Goal: Information Seeking & Learning: Learn about a topic

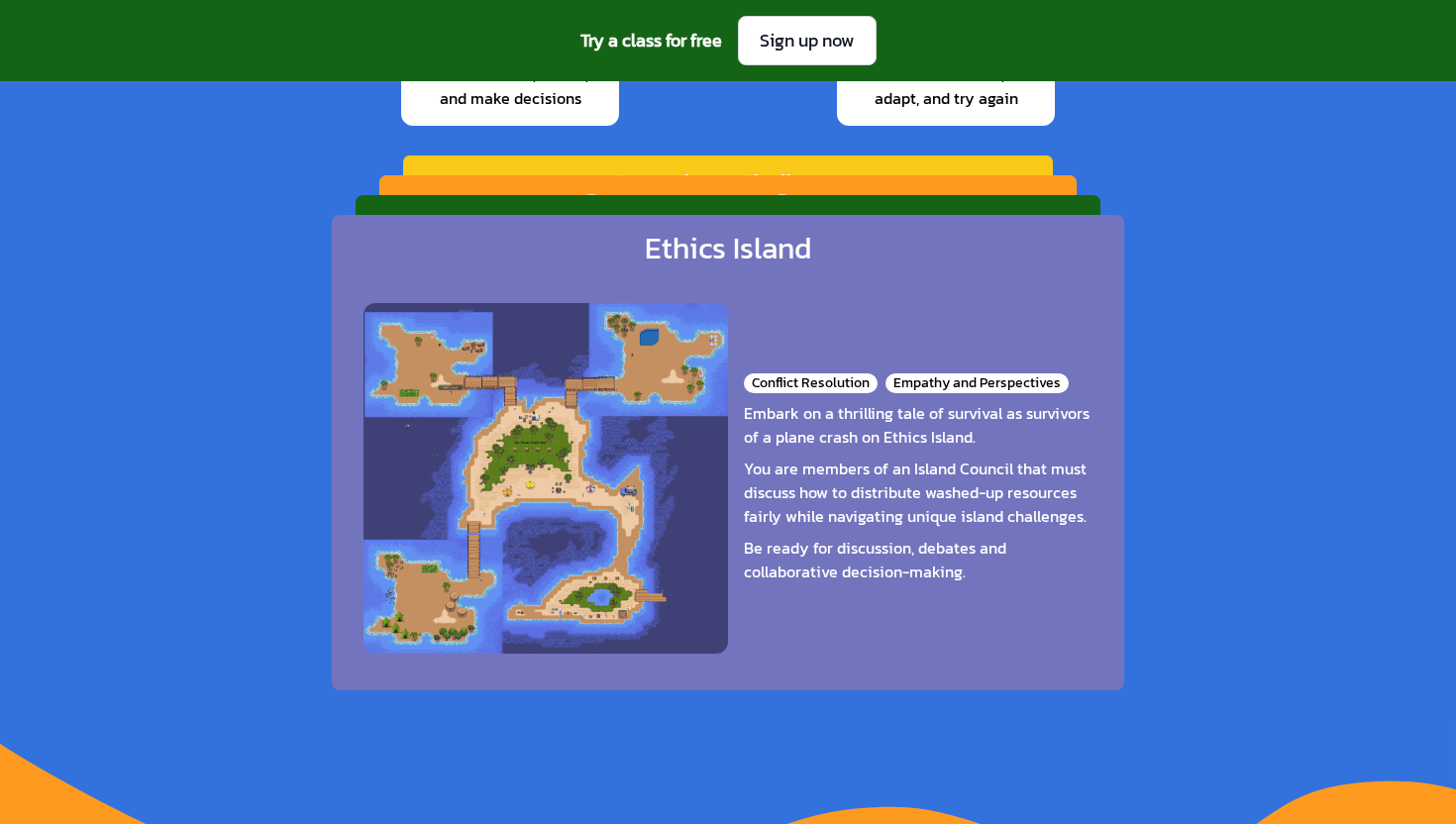
scroll to position [3089, 0]
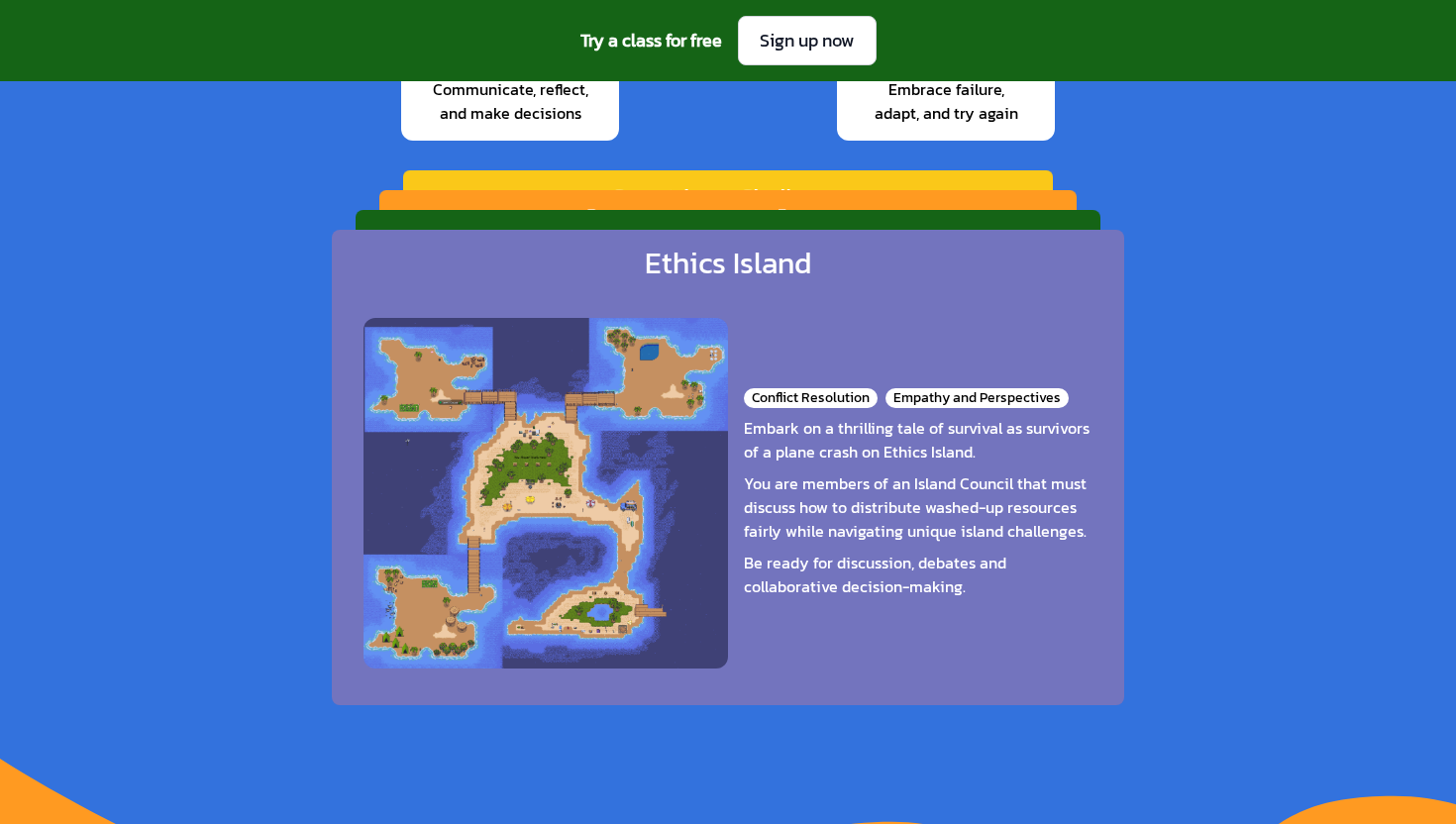
click at [729, 258] on div "Ethics Island" at bounding box center [727, 264] width 166 height 36
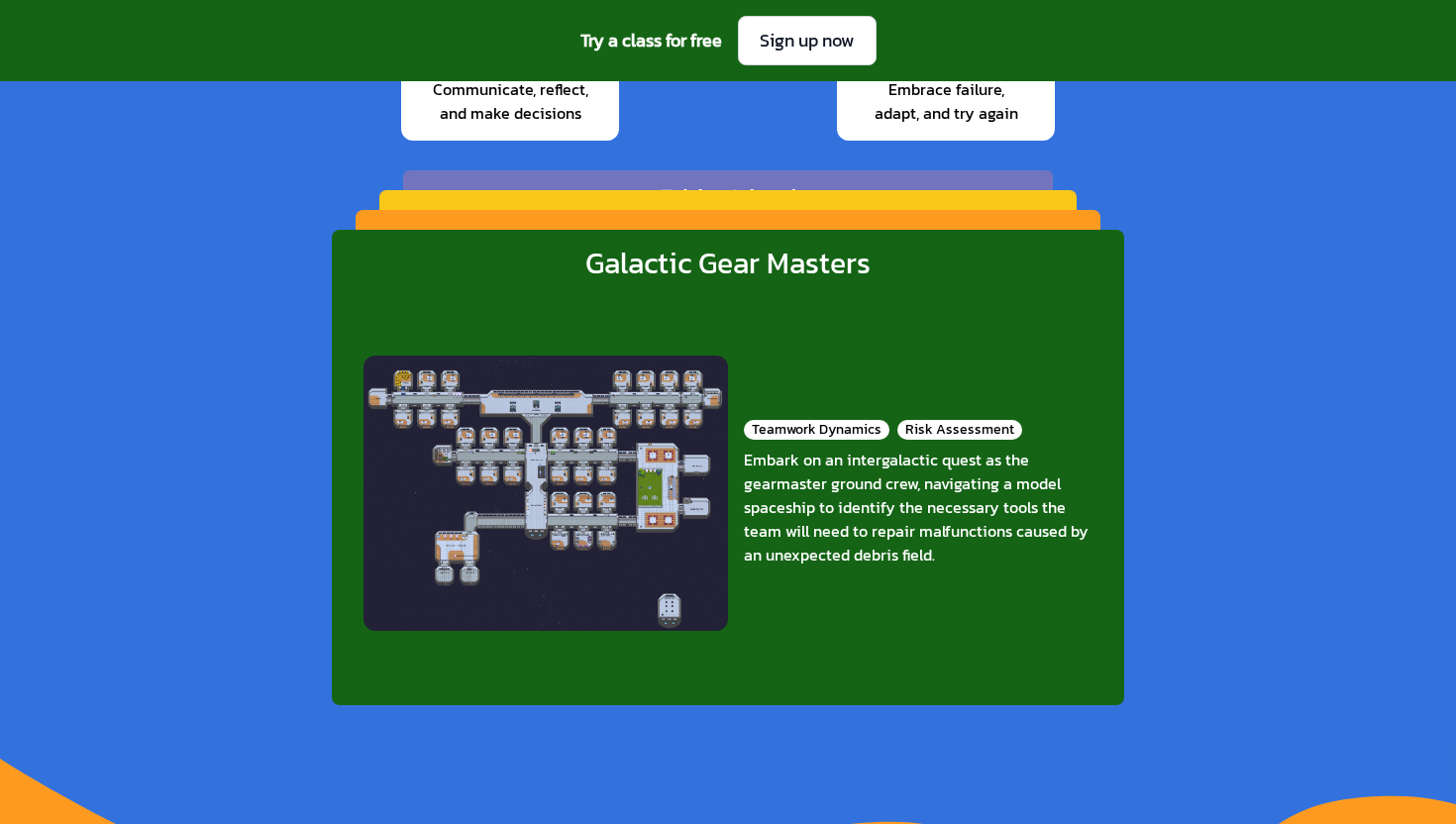
click at [719, 270] on div "Galactic Gear Masters" at bounding box center [728, 264] width 285 height 36
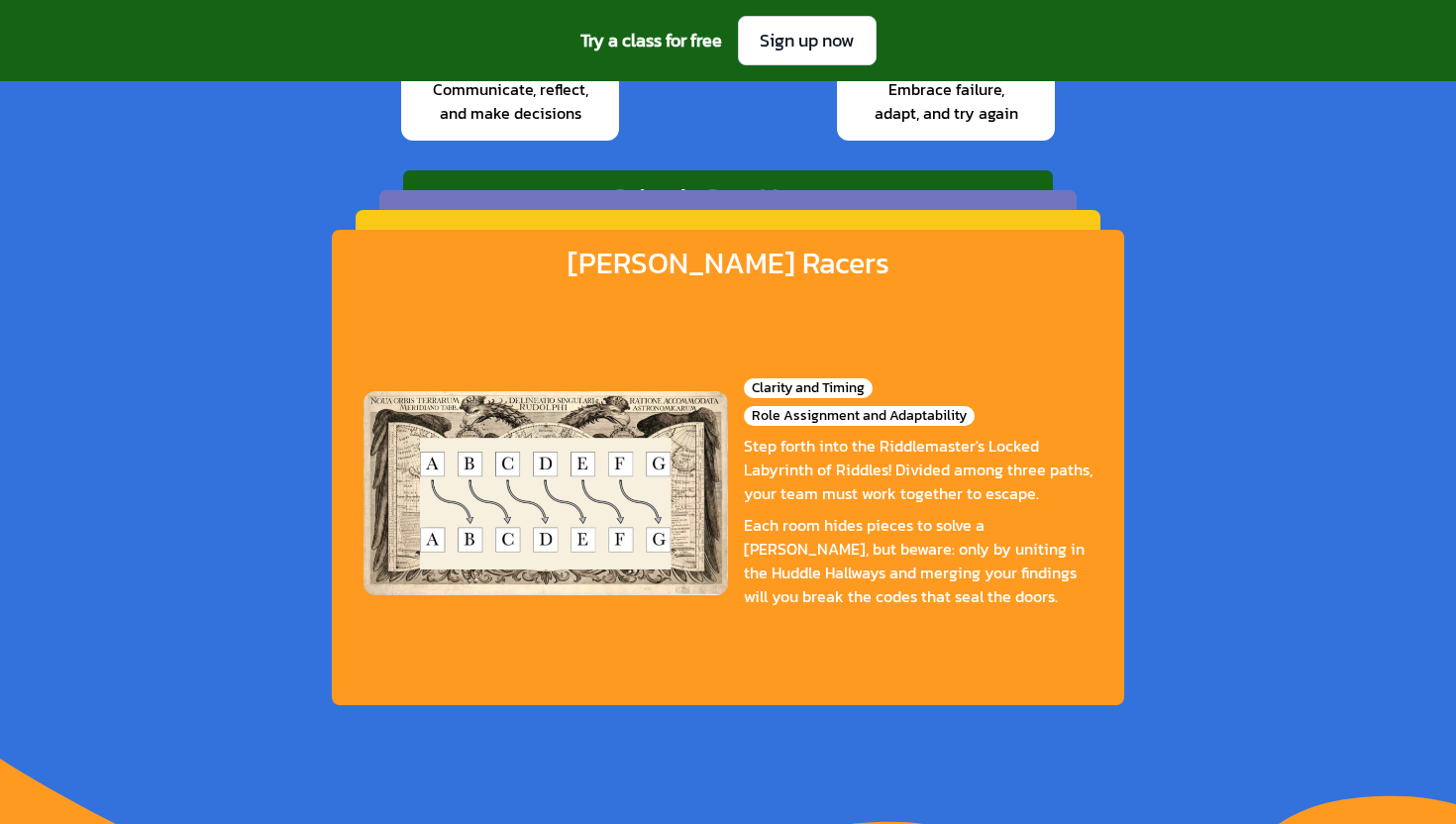
click at [719, 270] on div "[PERSON_NAME] Racers" at bounding box center [728, 264] width 322 height 36
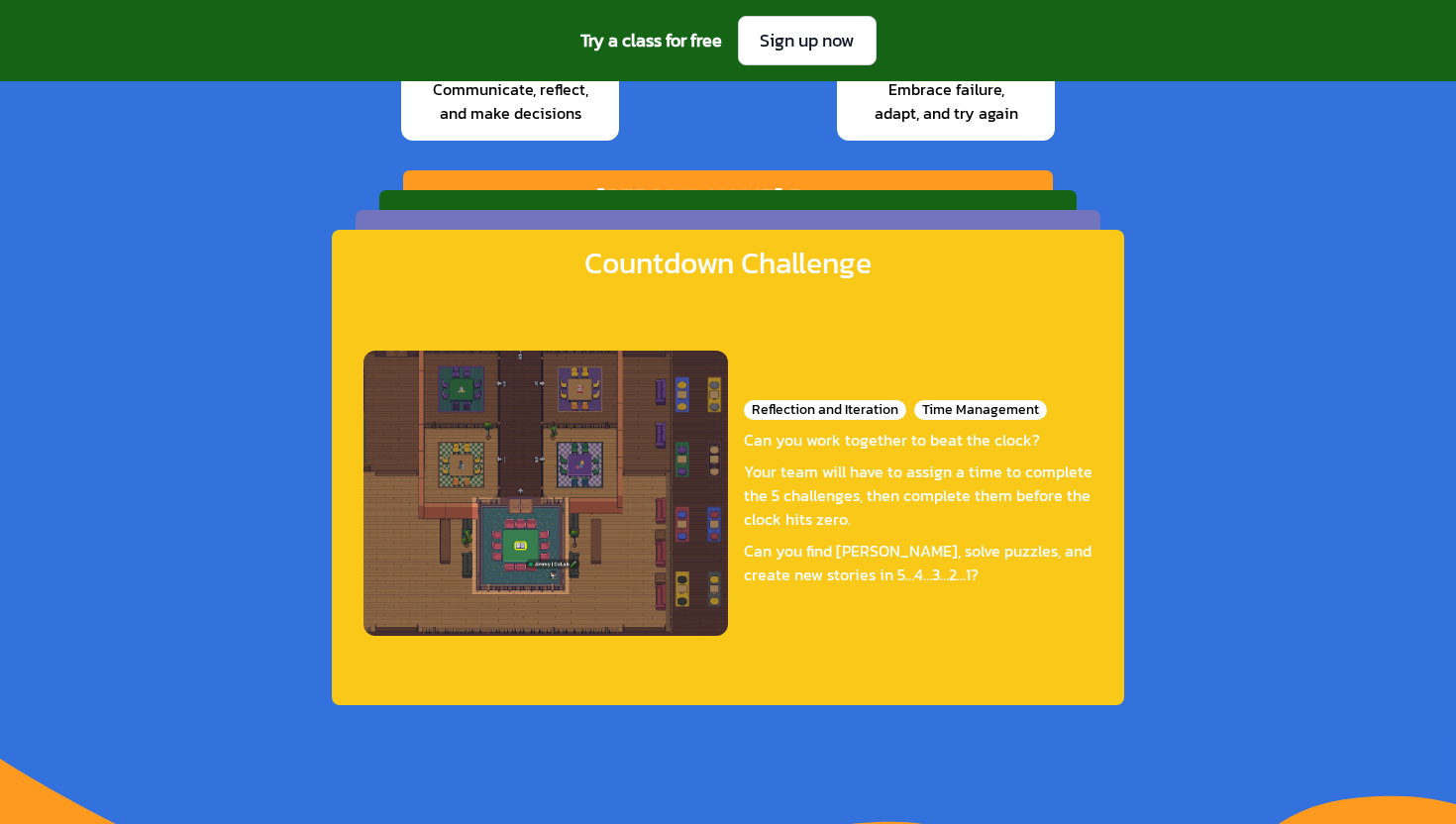
click at [719, 270] on div "Countdown Challenge" at bounding box center [728, 264] width 287 height 36
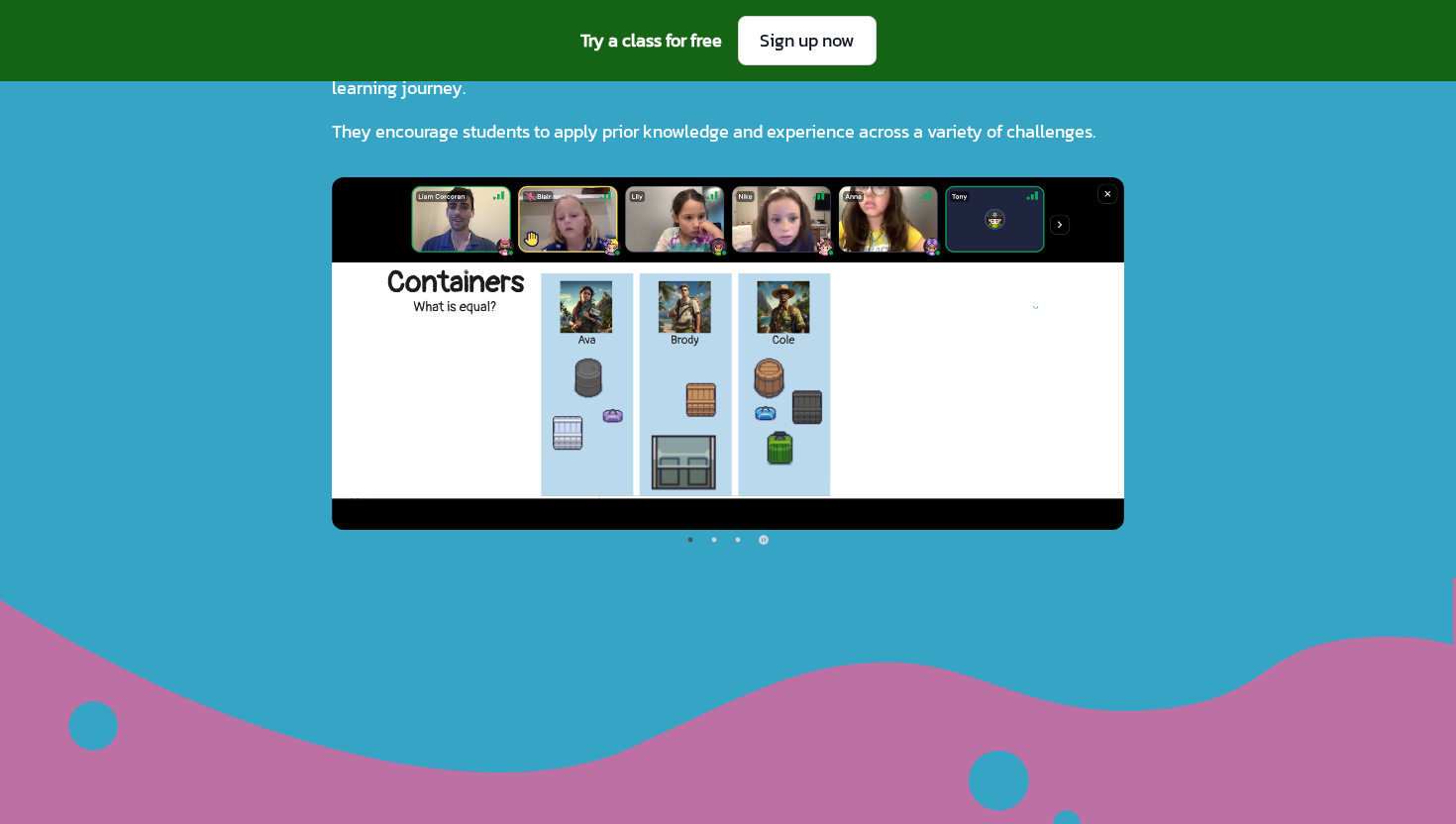
scroll to position [4691, 0]
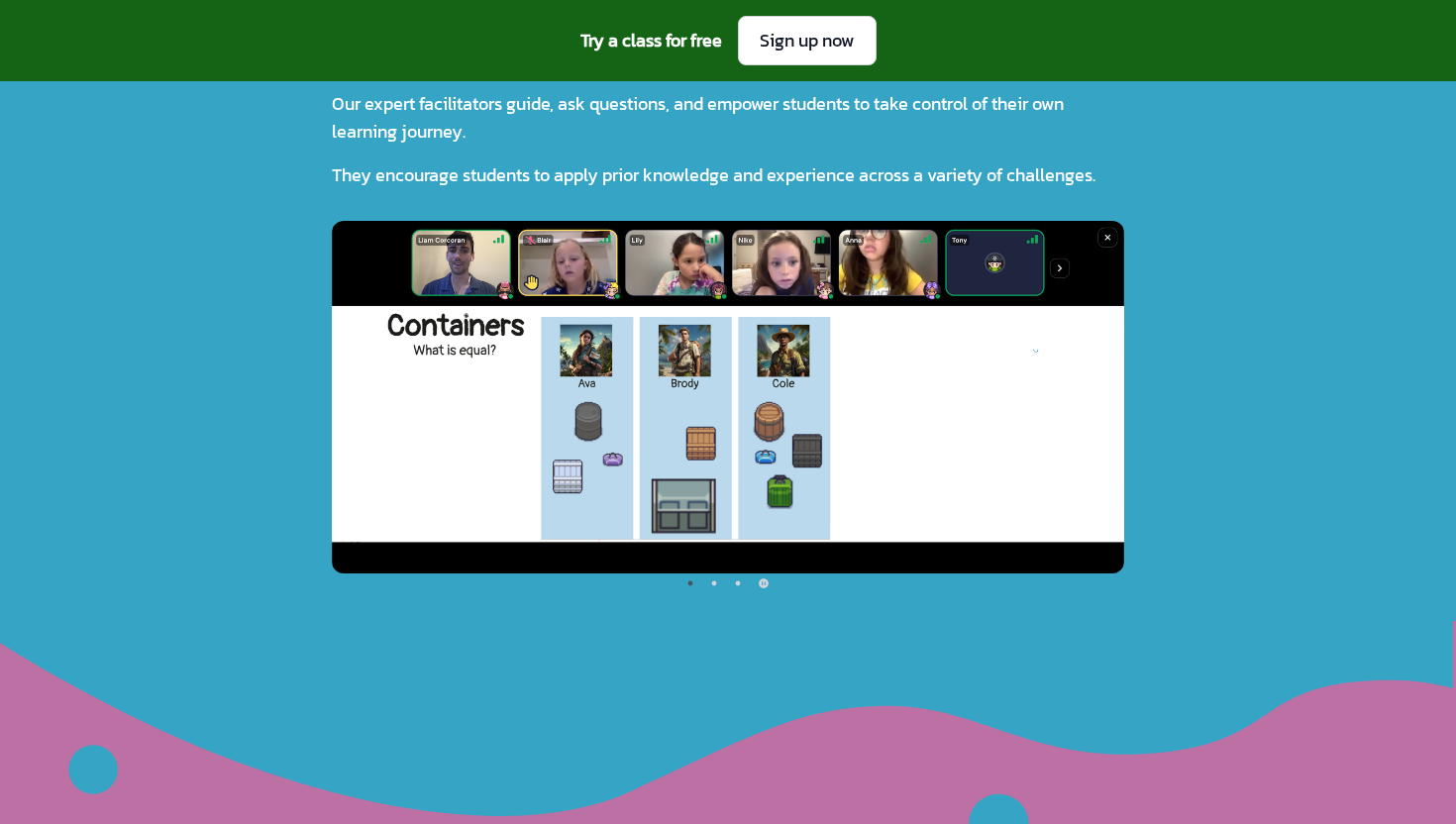
click at [839, 423] on img at bounding box center [728, 398] width 793 height 353
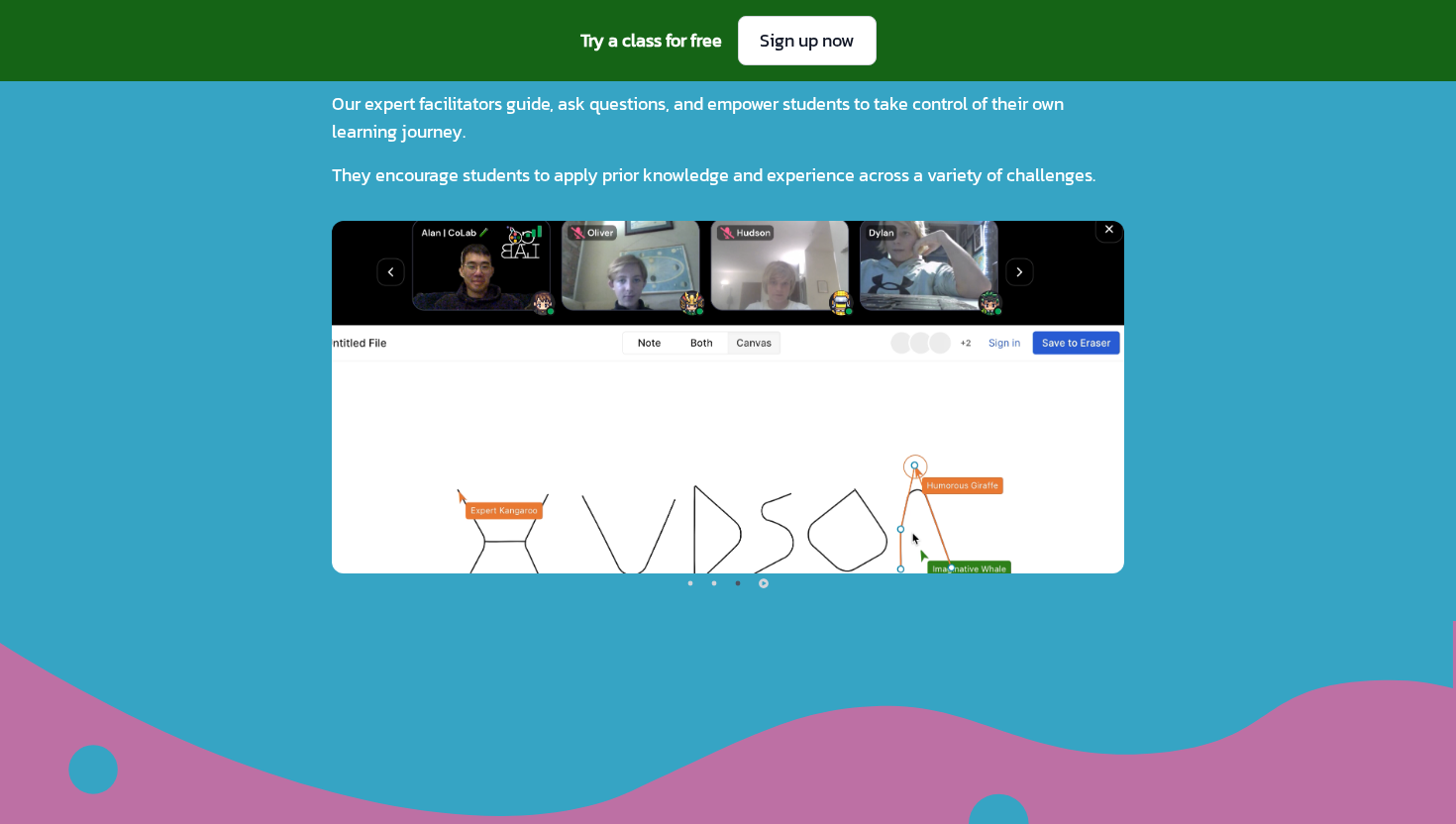
click at [839, 424] on img at bounding box center [728, 398] width 793 height 353
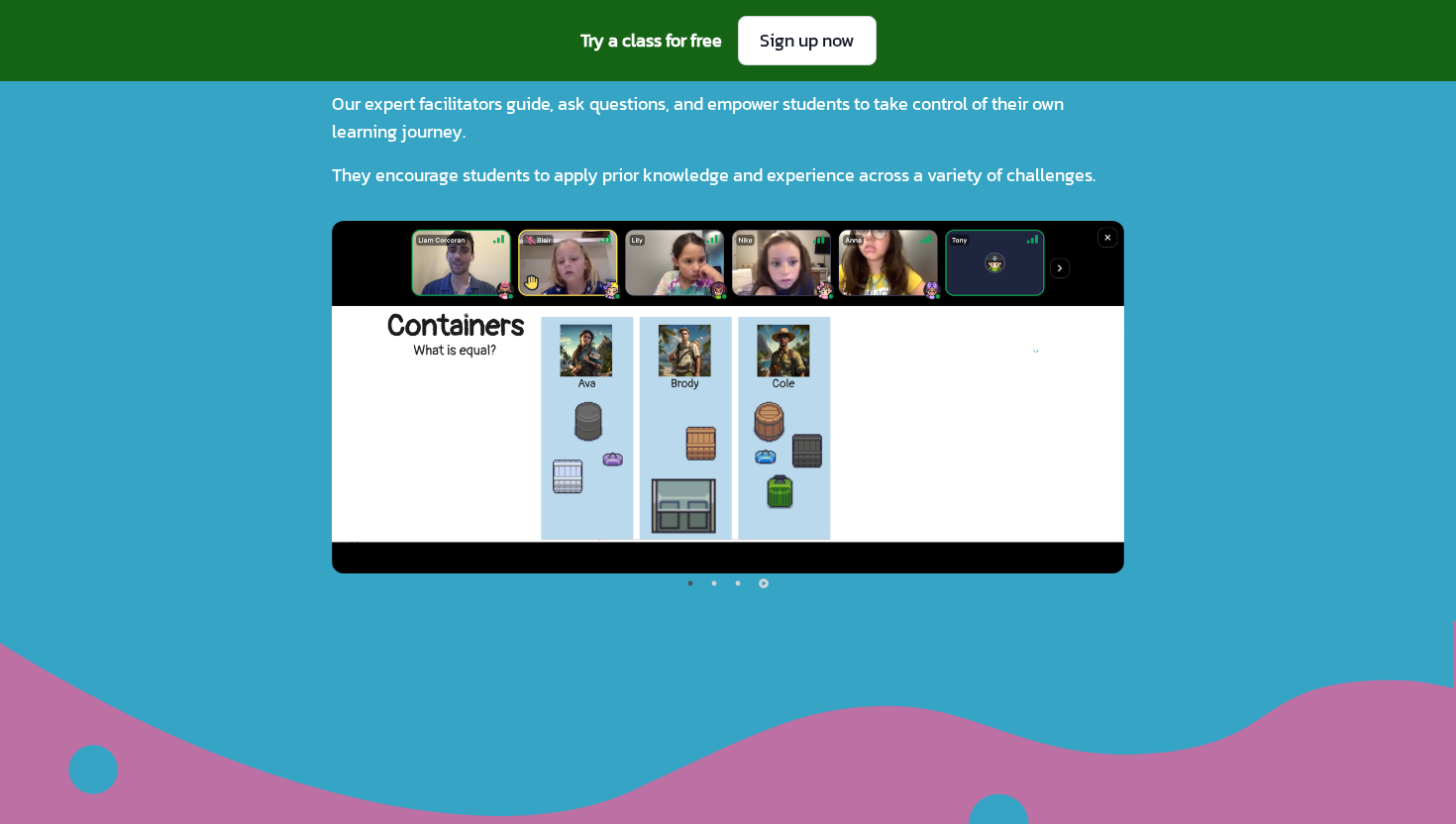
click at [839, 424] on img at bounding box center [728, 398] width 793 height 353
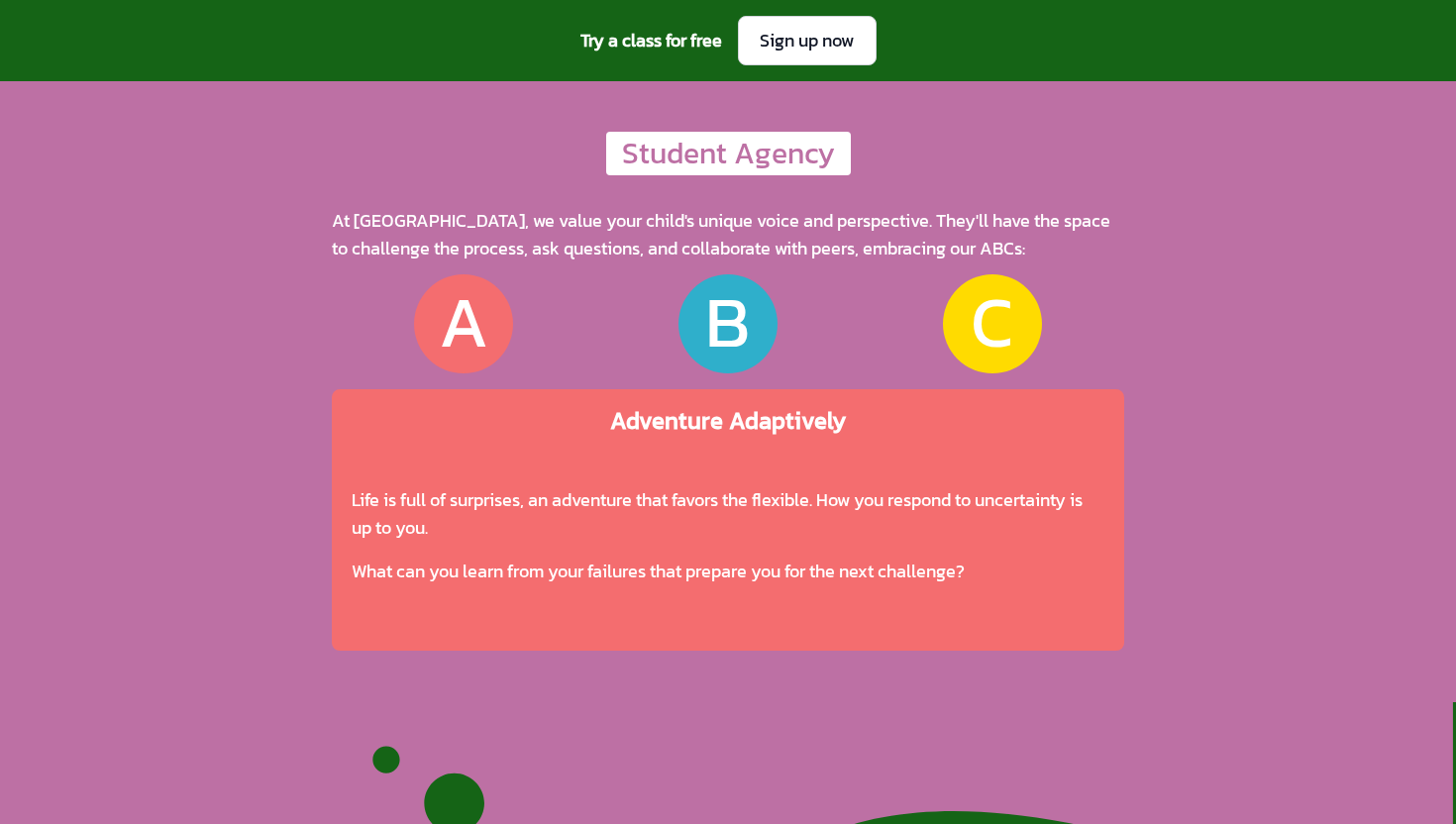
scroll to position [5526, 0]
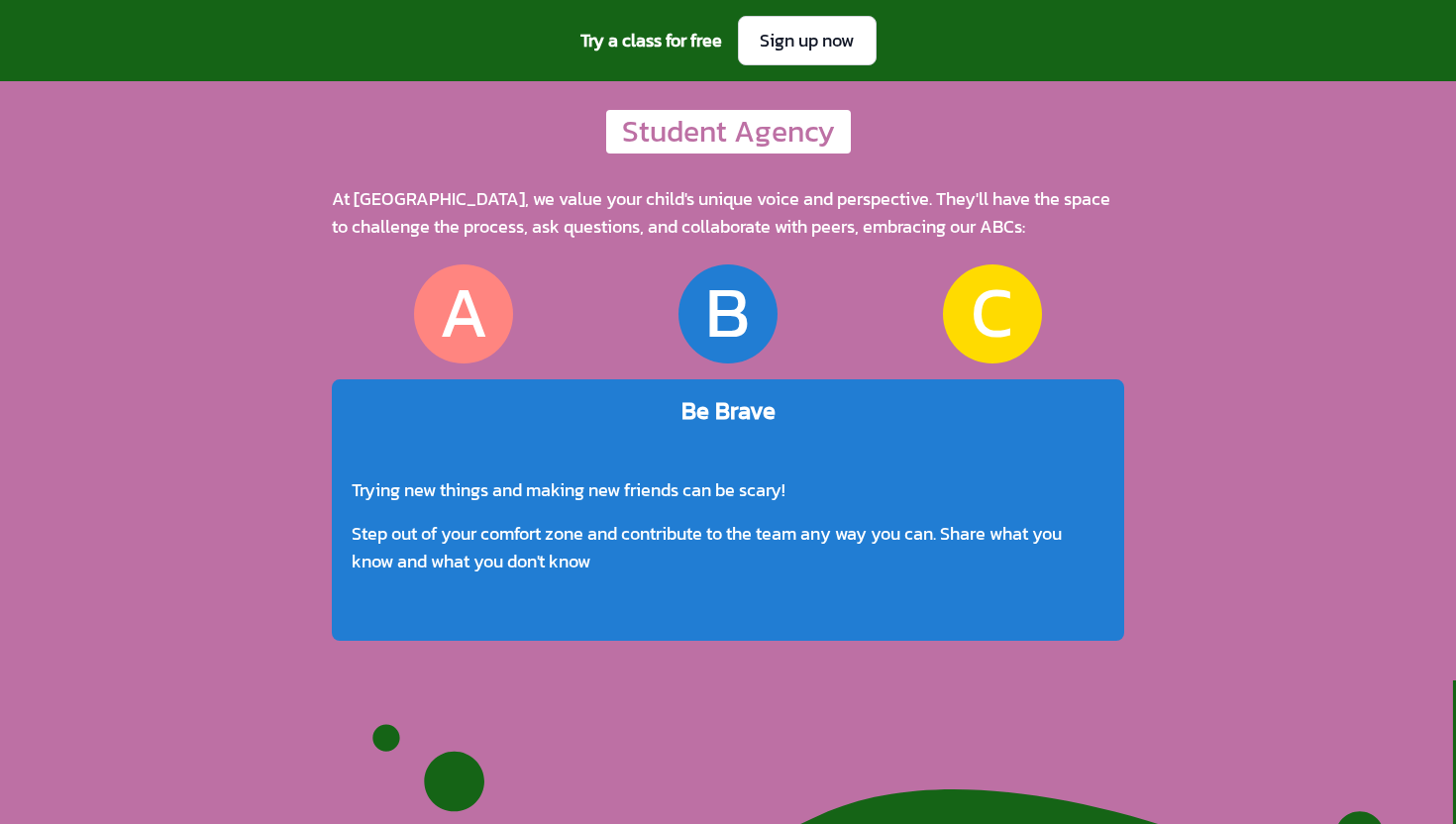
click at [713, 327] on div "B" at bounding box center [727, 314] width 45 height 76
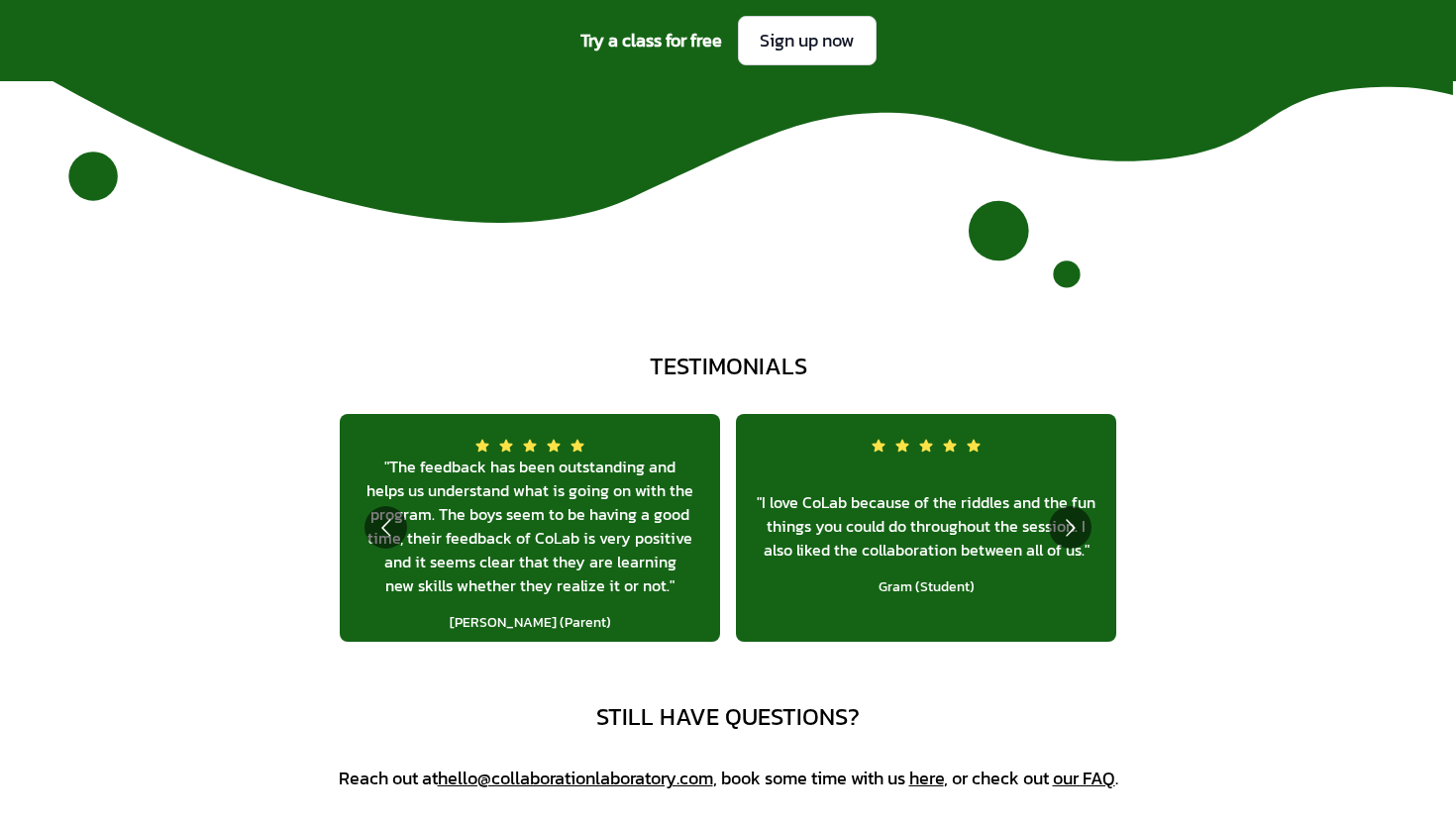
scroll to position [7125, 0]
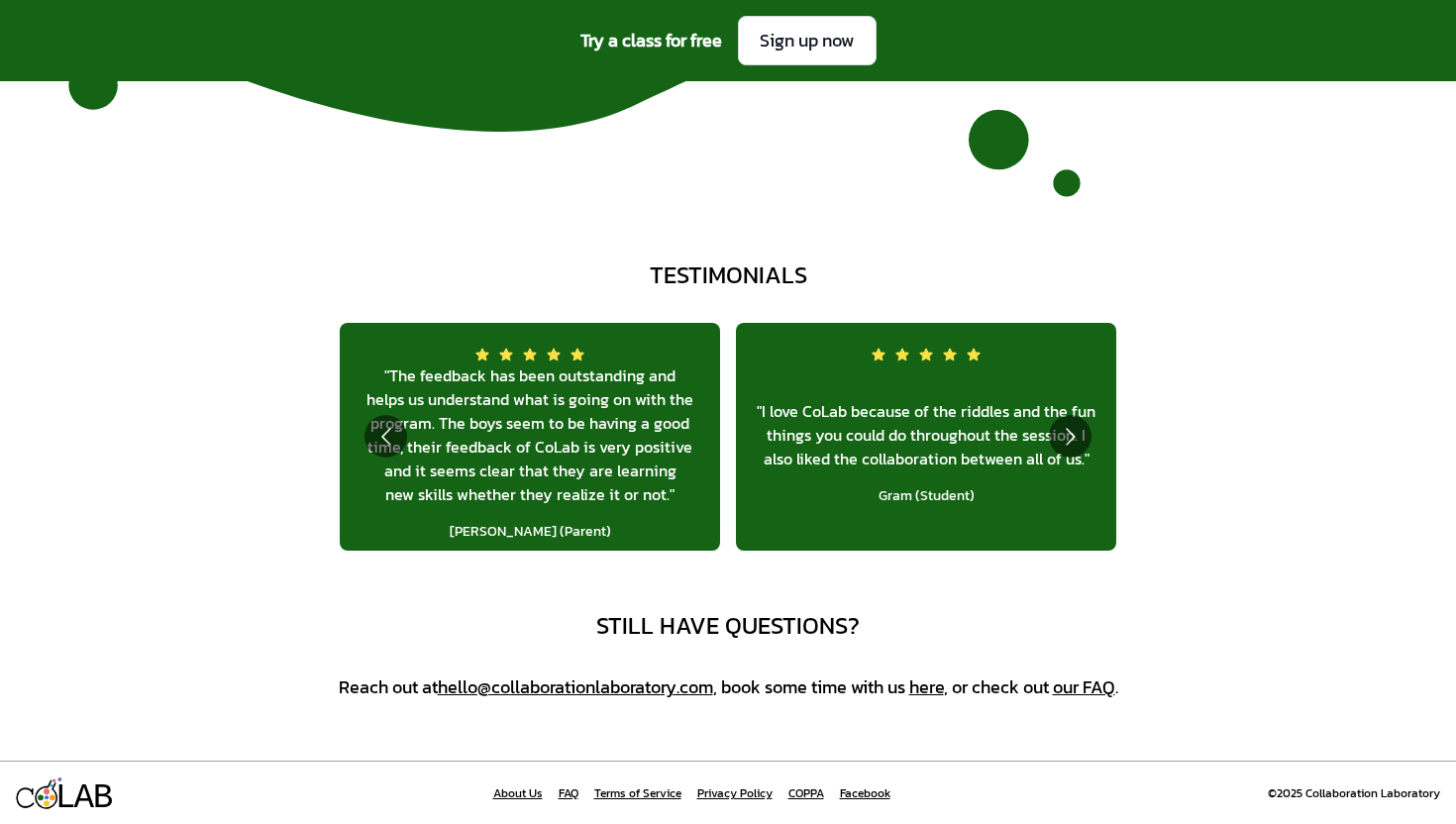
click at [1087, 690] on link "our FAQ" at bounding box center [1084, 687] width 63 height 27
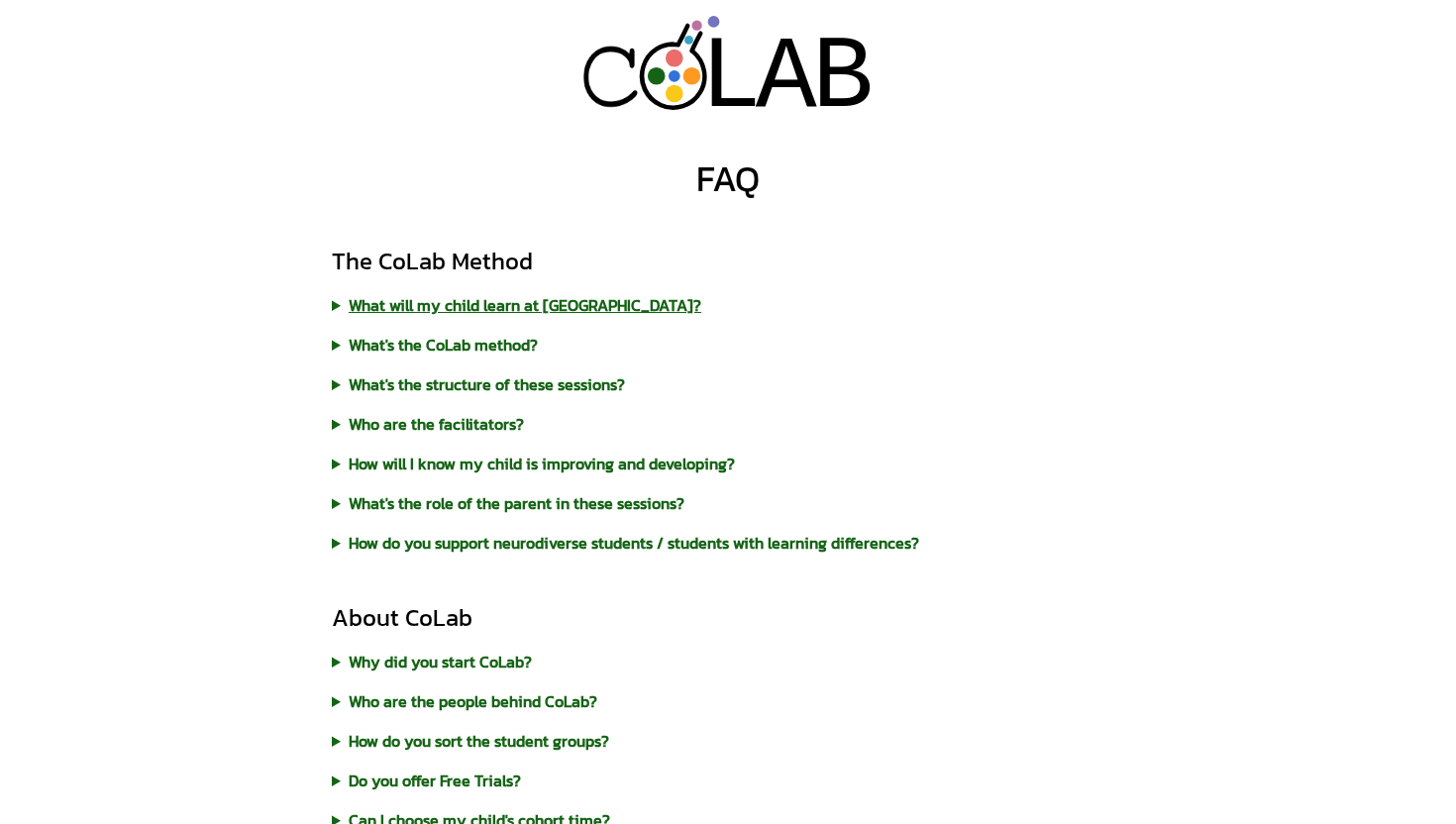
click at [532, 308] on summary "What will my child learn at CoLab?" at bounding box center [728, 305] width 793 height 24
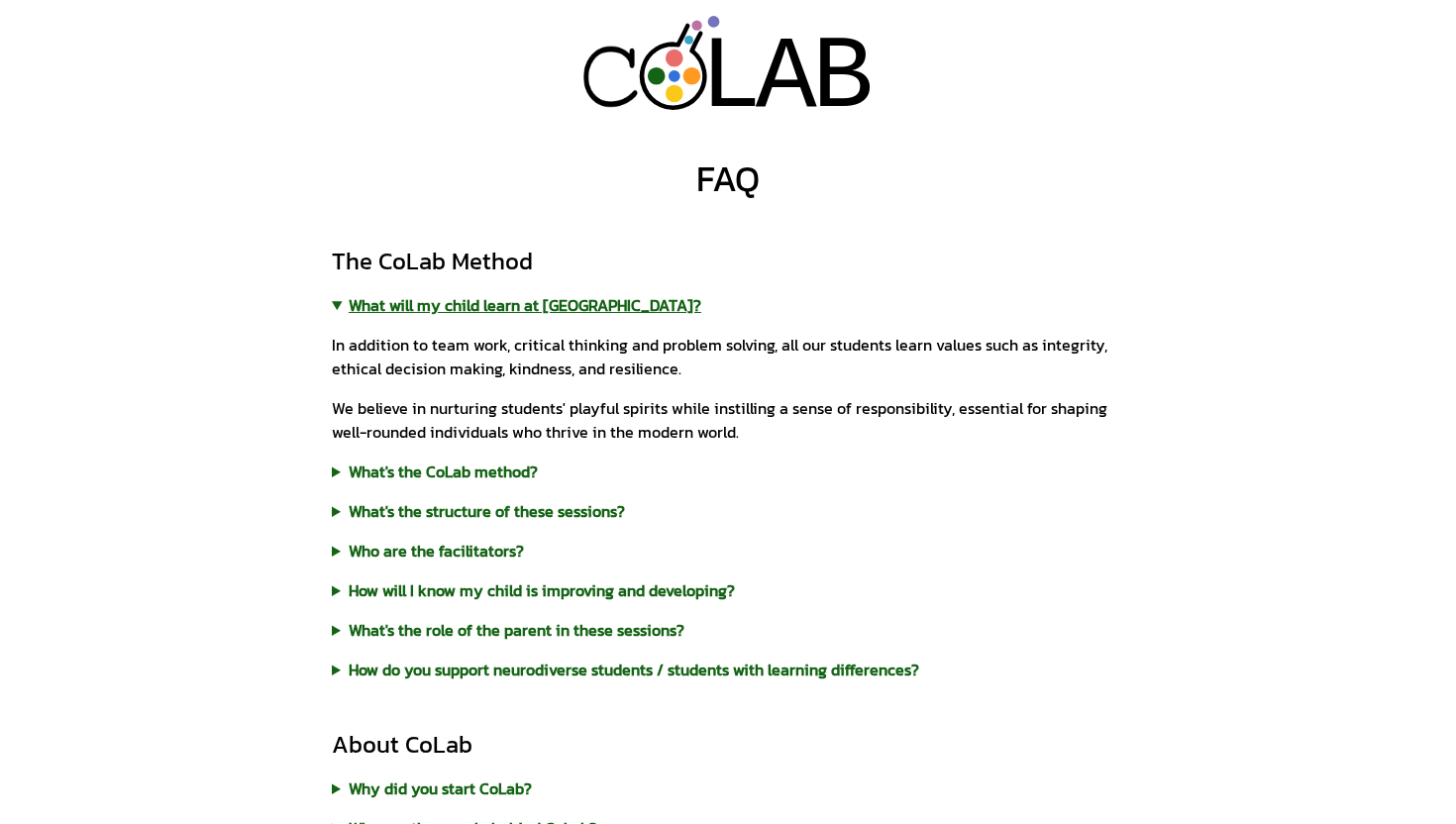
click at [532, 308] on summary "What will my child learn at CoLab?" at bounding box center [728, 305] width 793 height 24
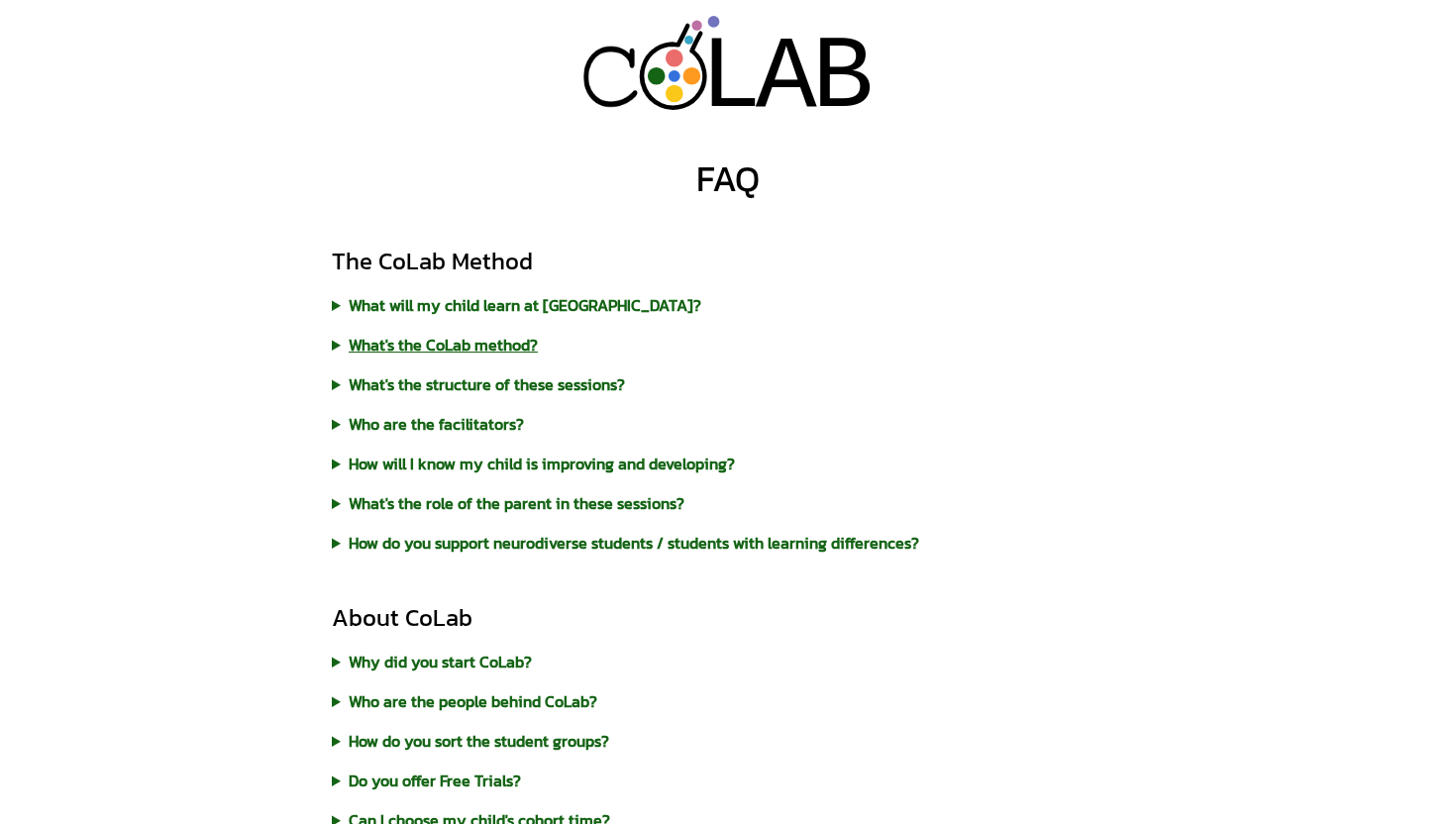
click at [490, 349] on summary "What's the CoLab method?" at bounding box center [728, 345] width 793 height 24
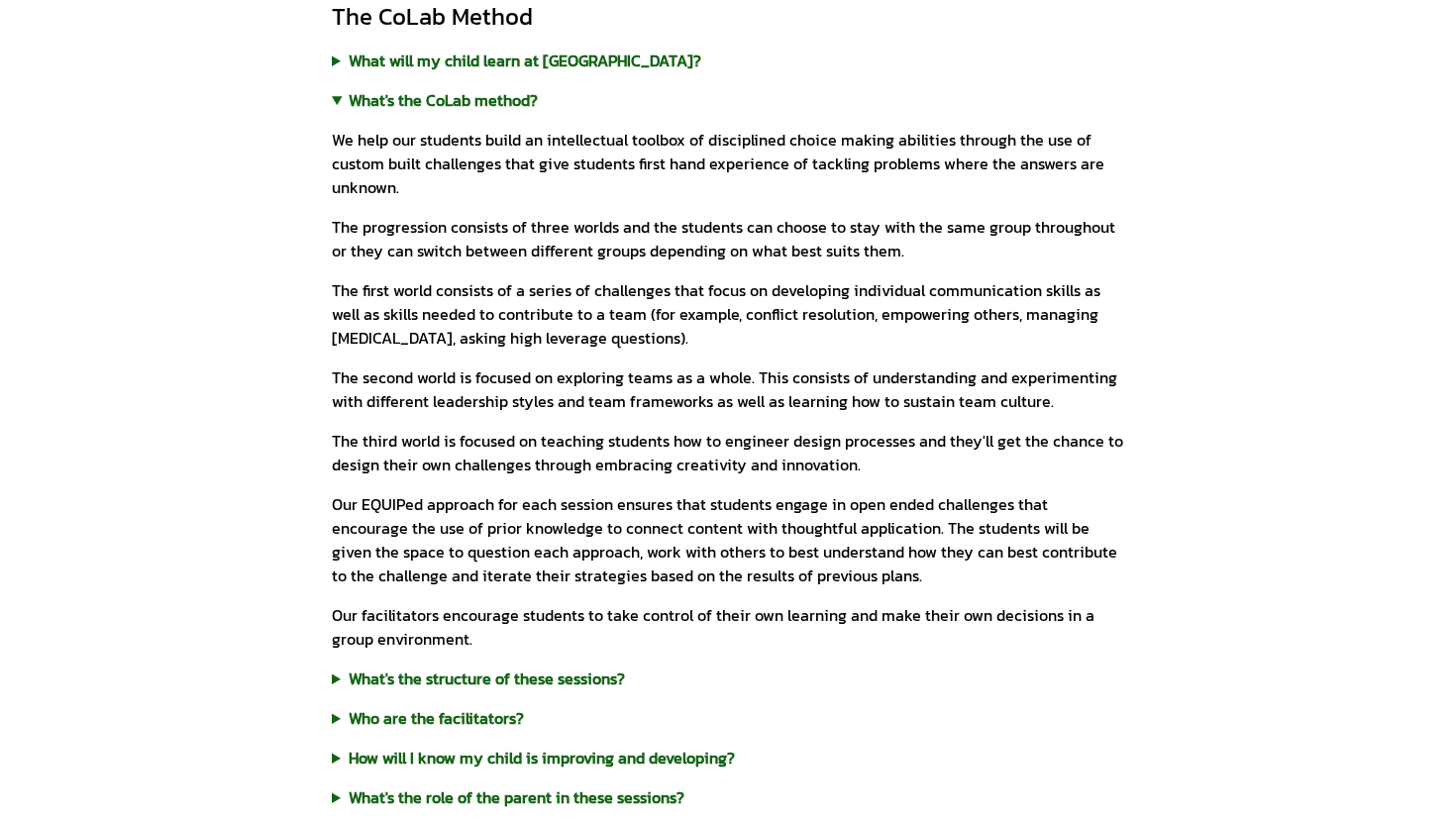
scroll to position [224, 0]
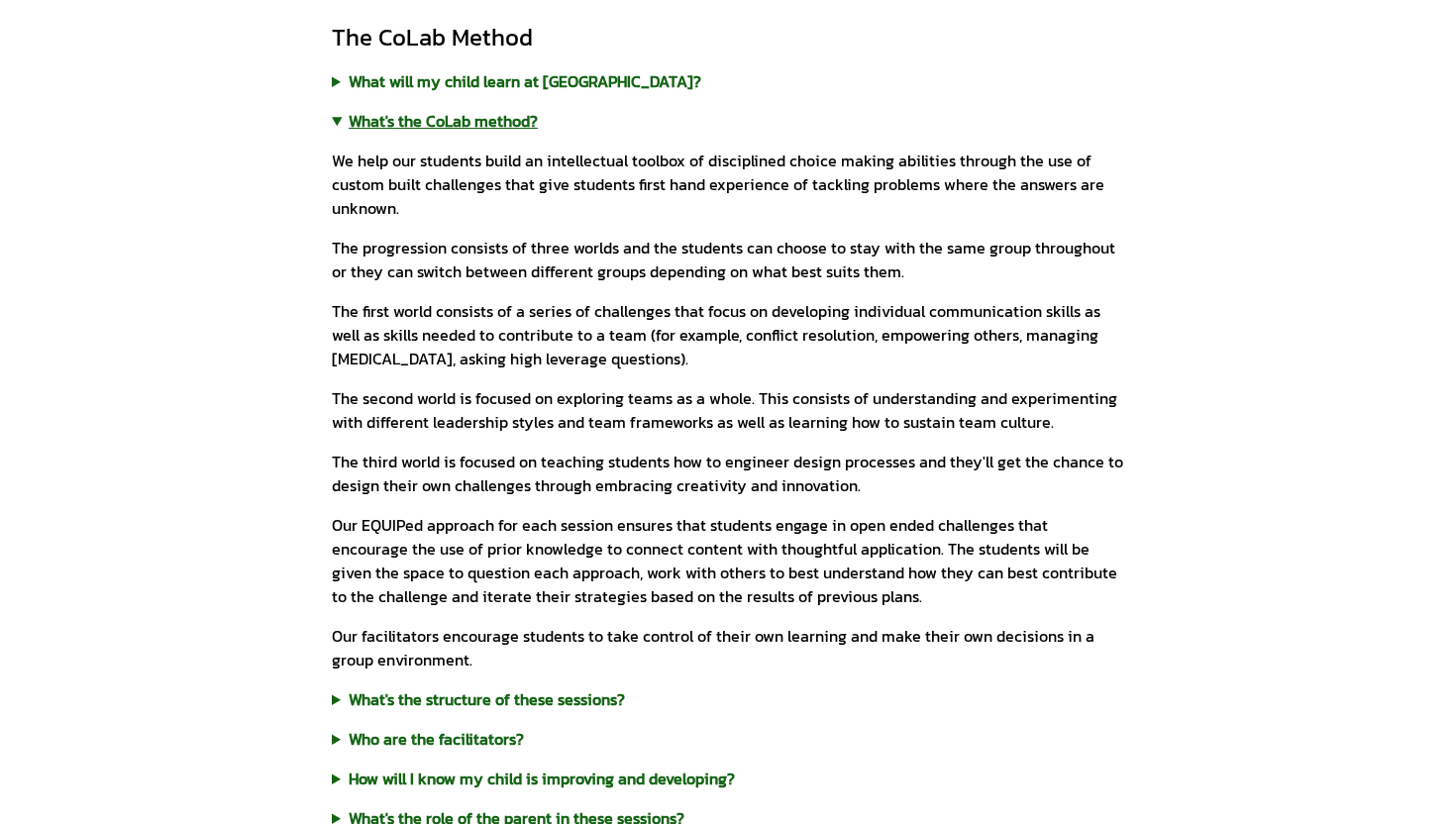
click at [473, 123] on summary "What's the CoLab method?" at bounding box center [728, 121] width 793 height 24
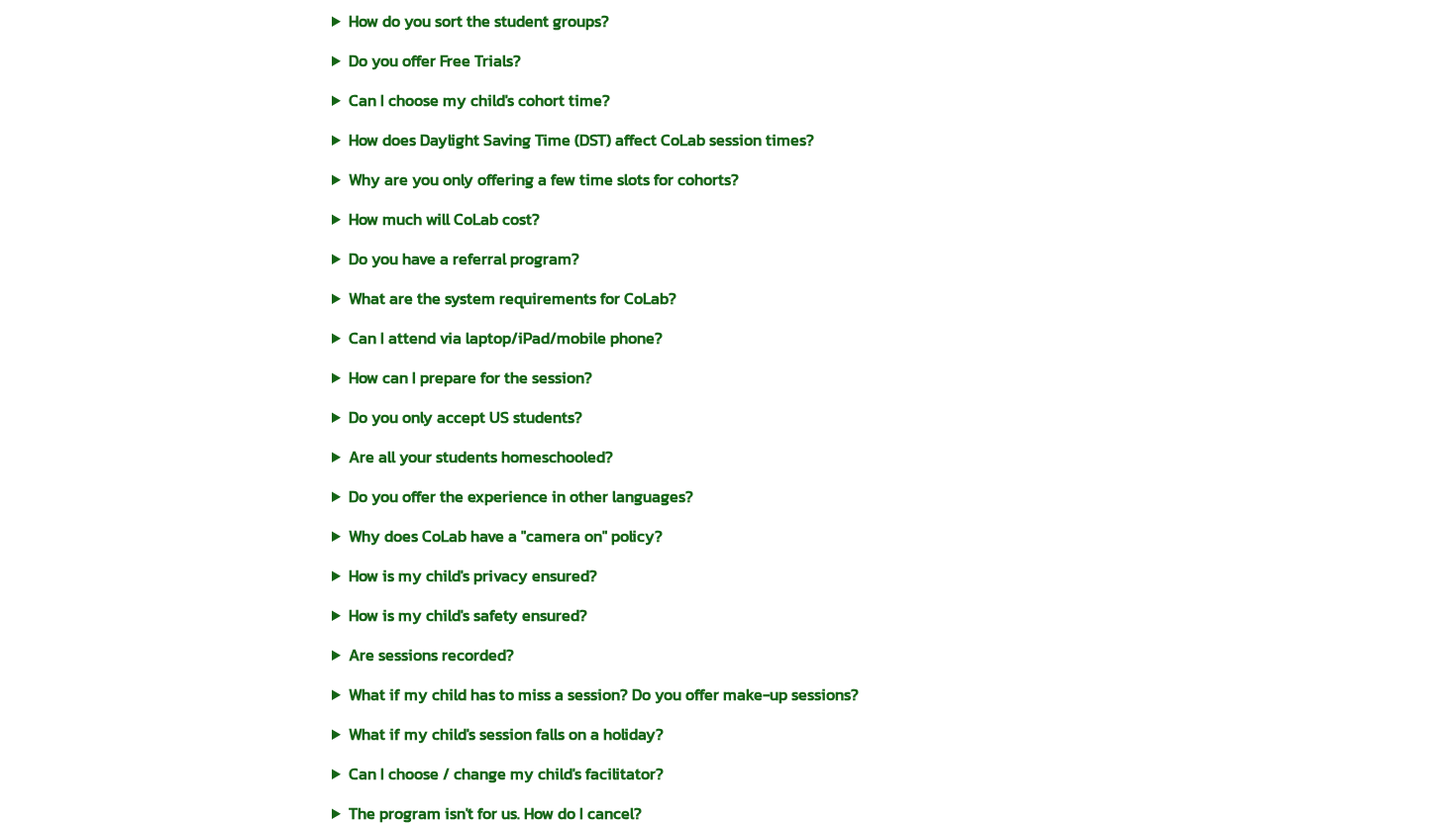
scroll to position [679, 0]
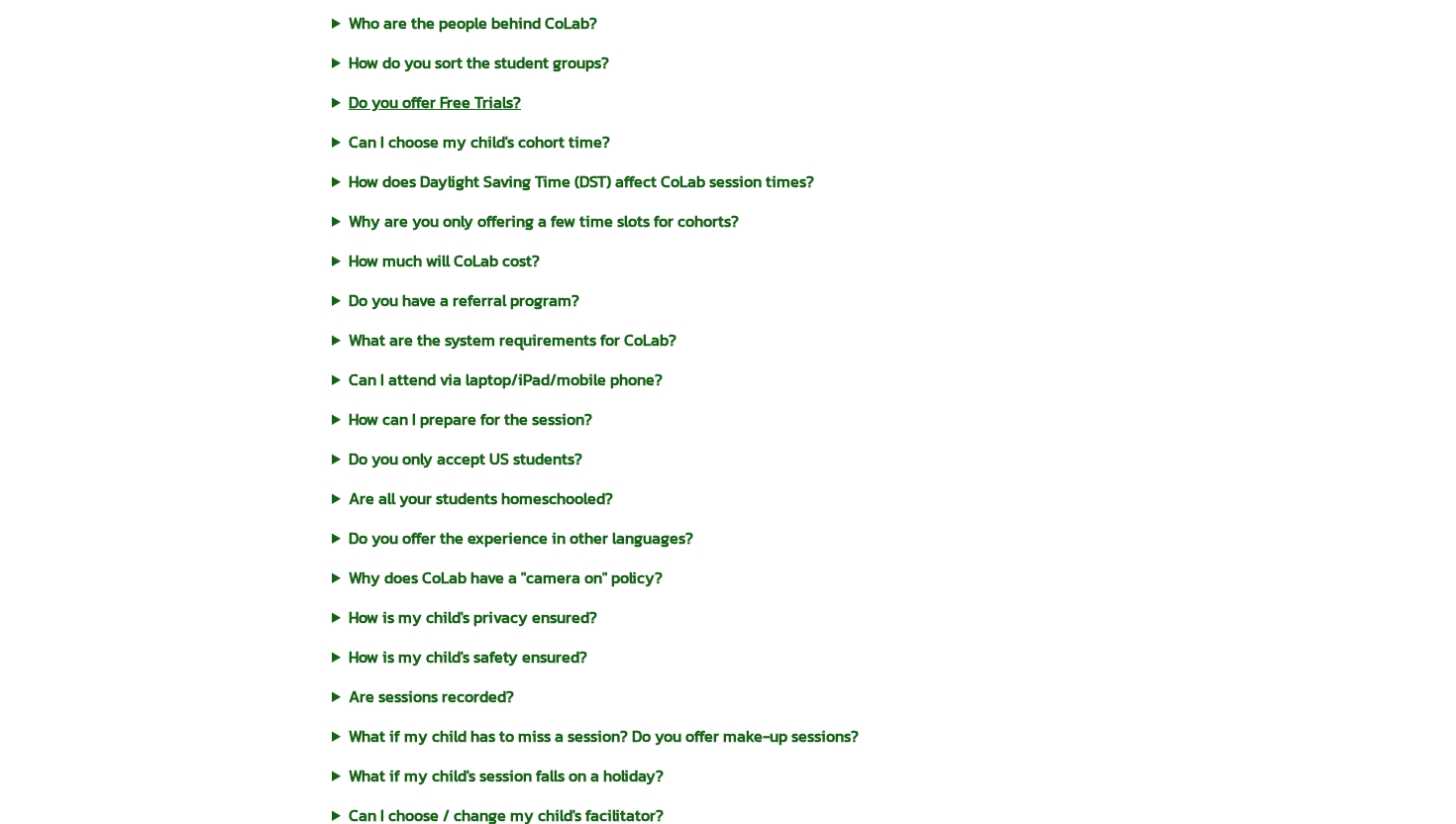
click at [489, 109] on summary "Do you offer Free Trials?" at bounding box center [728, 102] width 793 height 24
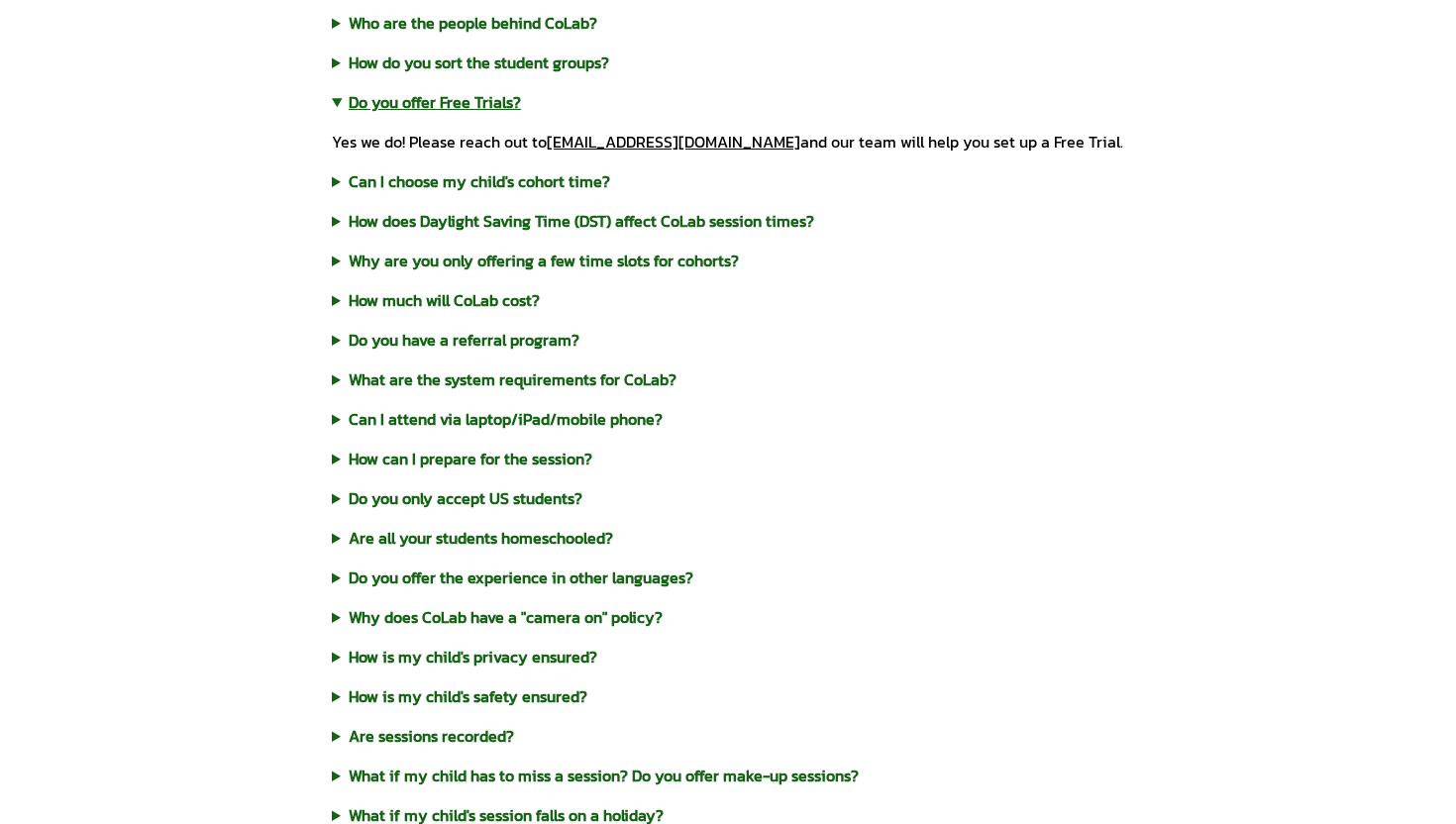
click at [489, 107] on summary "Do you offer Free Trials?" at bounding box center [728, 102] width 793 height 24
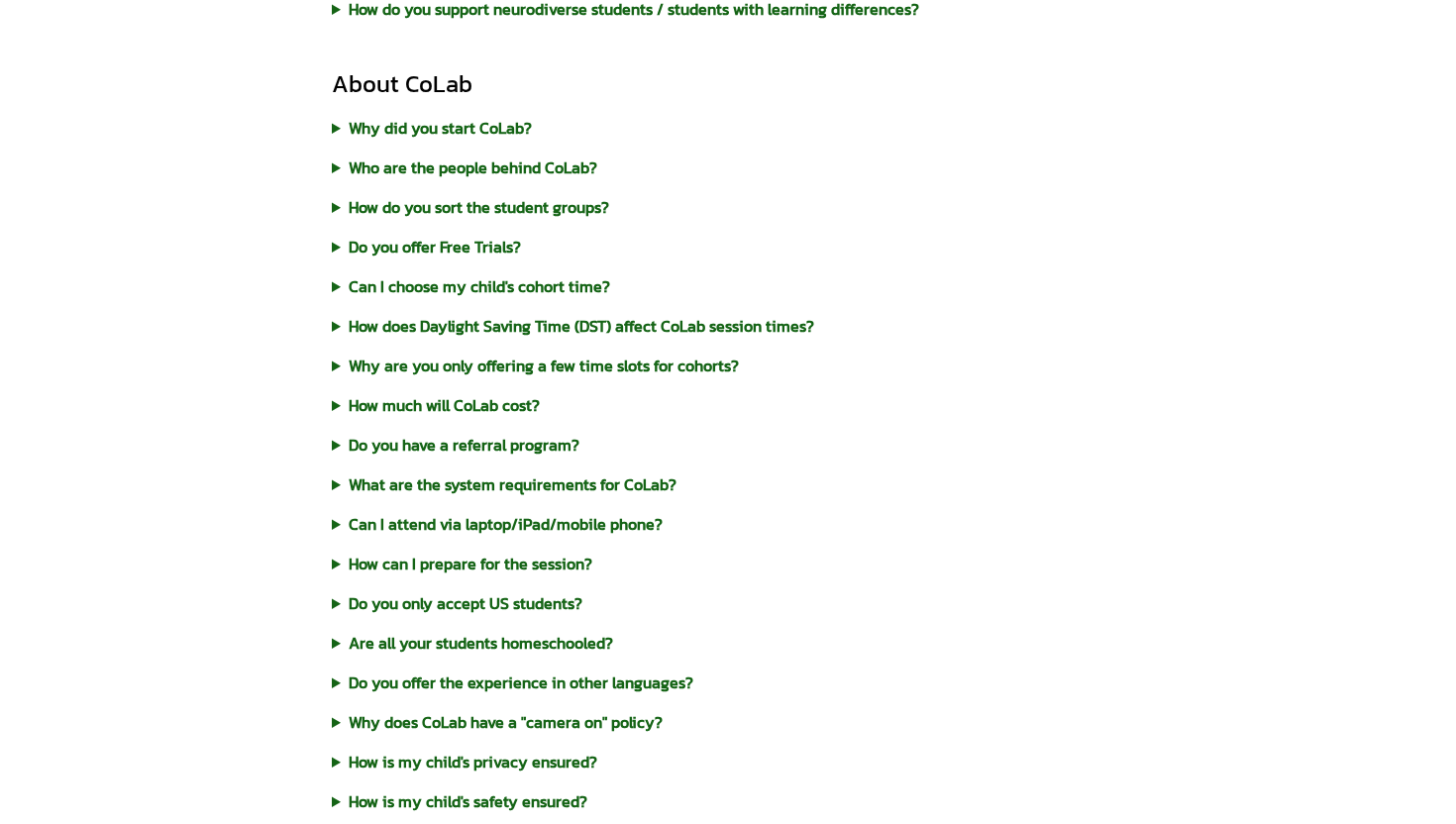
scroll to position [0, 0]
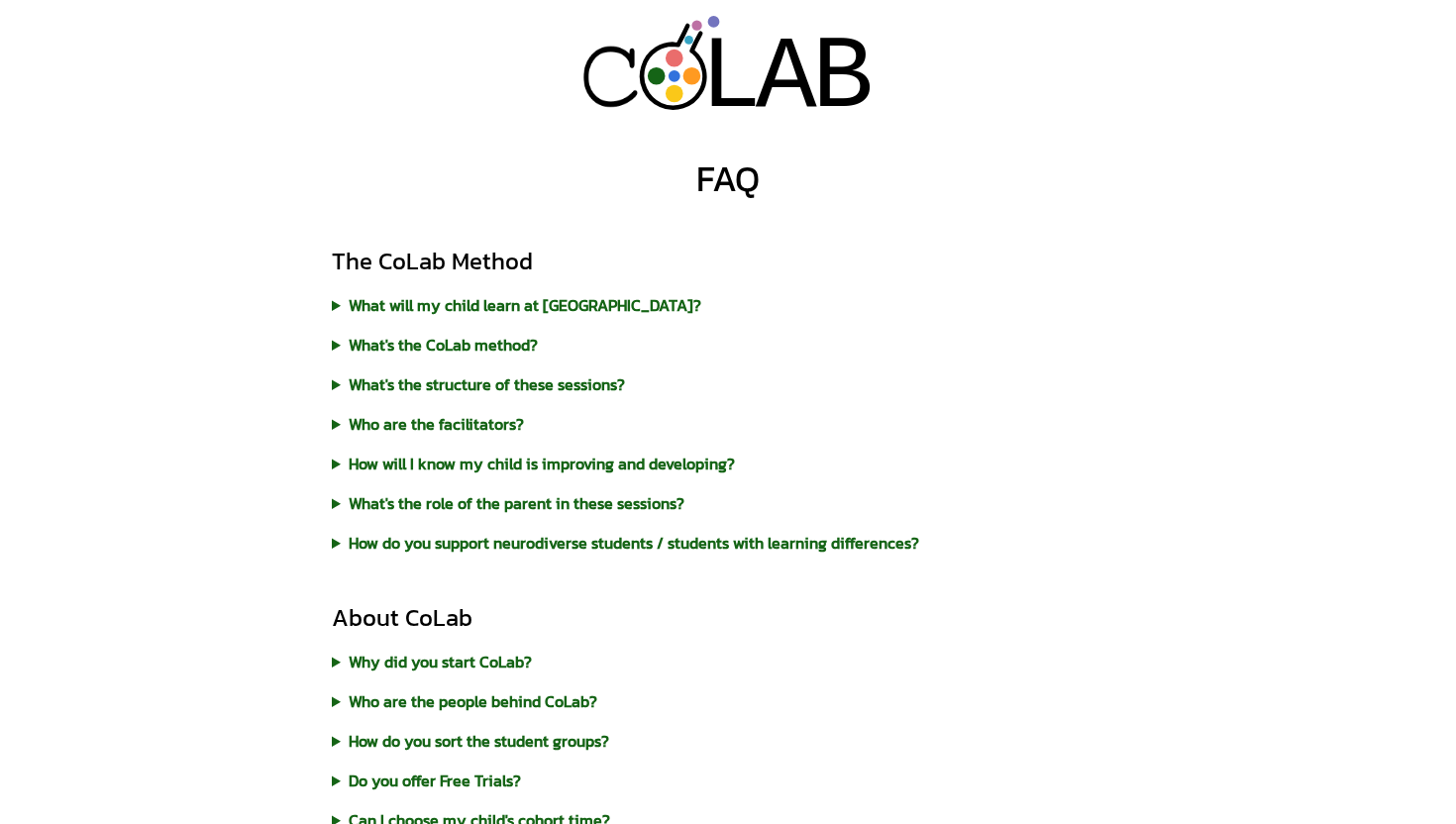
click at [724, 70] on div "L" at bounding box center [731, 78] width 62 height 123
